Goal: Navigation & Orientation: Find specific page/section

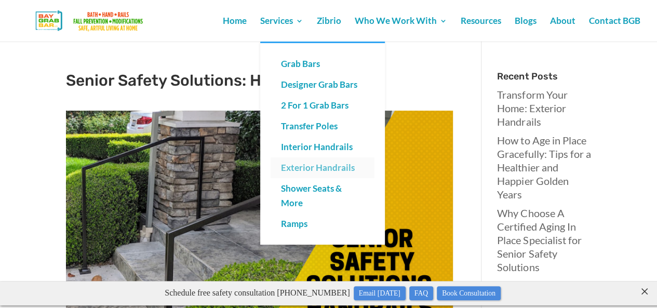
click at [325, 163] on link "Exterior Handrails" at bounding box center [323, 167] width 104 height 21
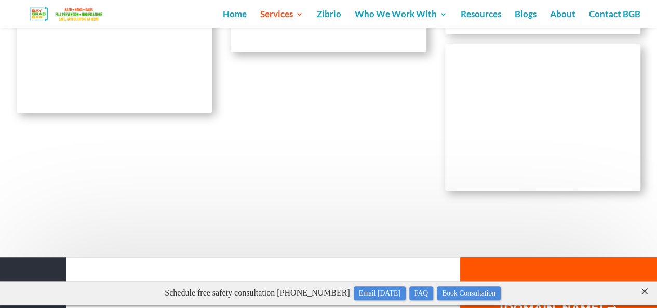
scroll to position [4110, 0]
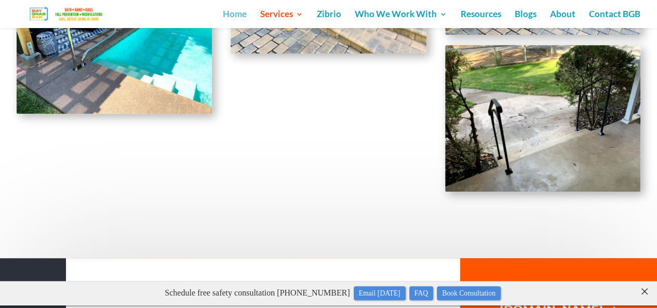
click at [236, 18] on link "Home" at bounding box center [235, 19] width 24 height 18
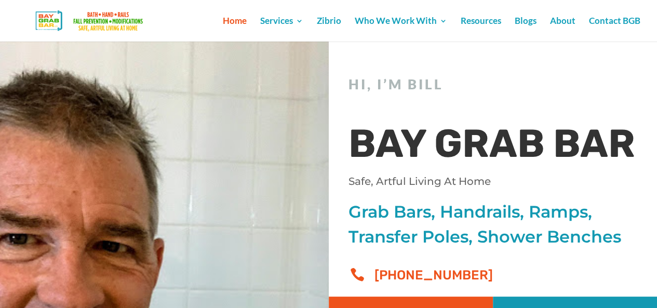
click at [236, 18] on link "Home" at bounding box center [235, 29] width 24 height 24
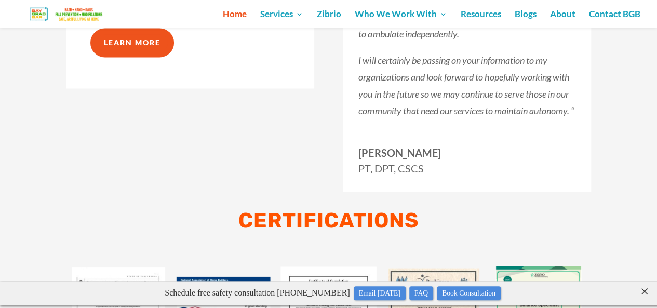
scroll to position [2692, 0]
